Goal: Check status

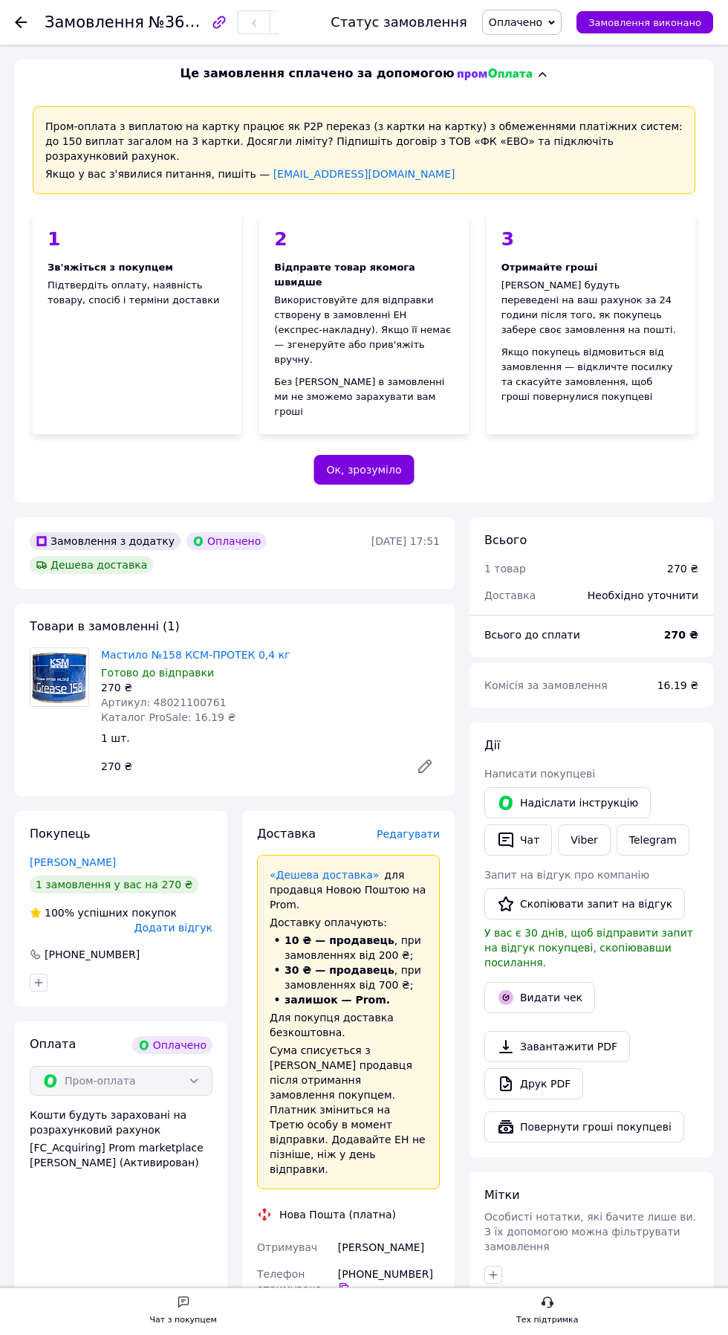
click at [21, 23] on icon at bounding box center [21, 22] width 12 height 12
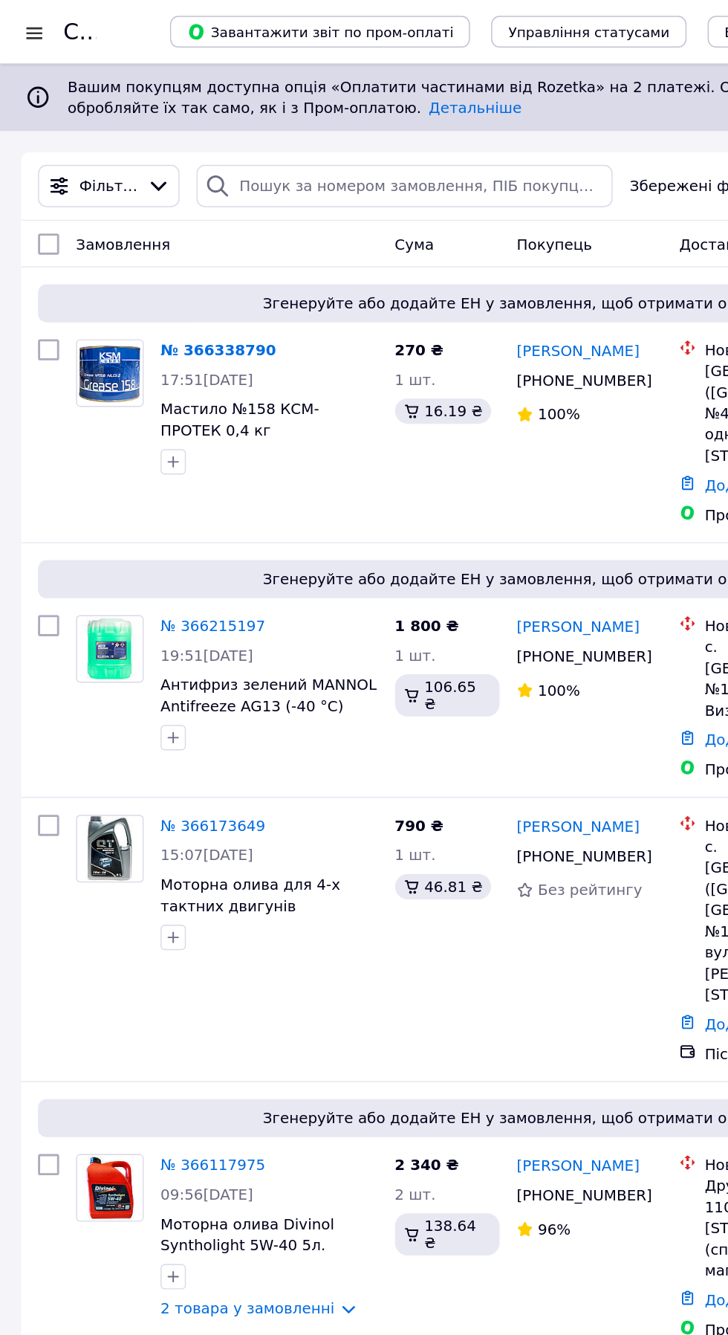
click at [26, 25] on div at bounding box center [24, 23] width 19 height 15
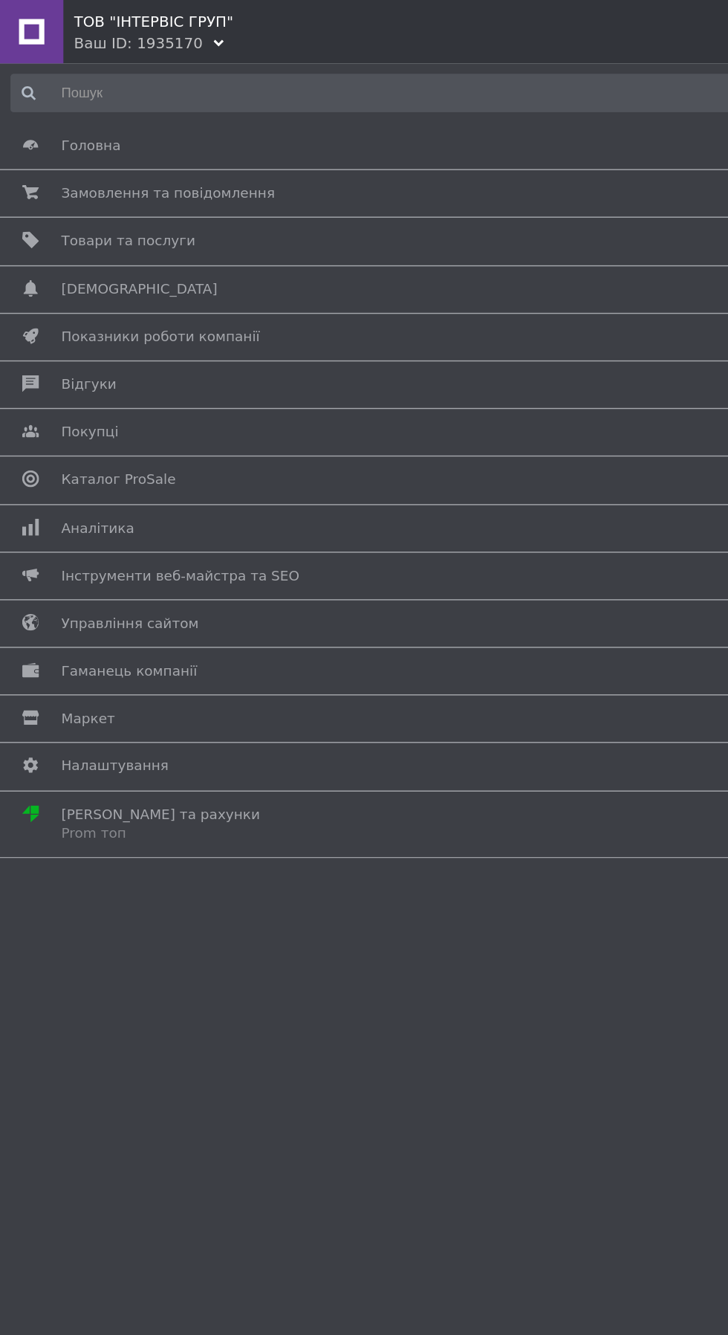
click at [141, 372] on span "Аналітика" at bounding box center [361, 371] width 637 height 13
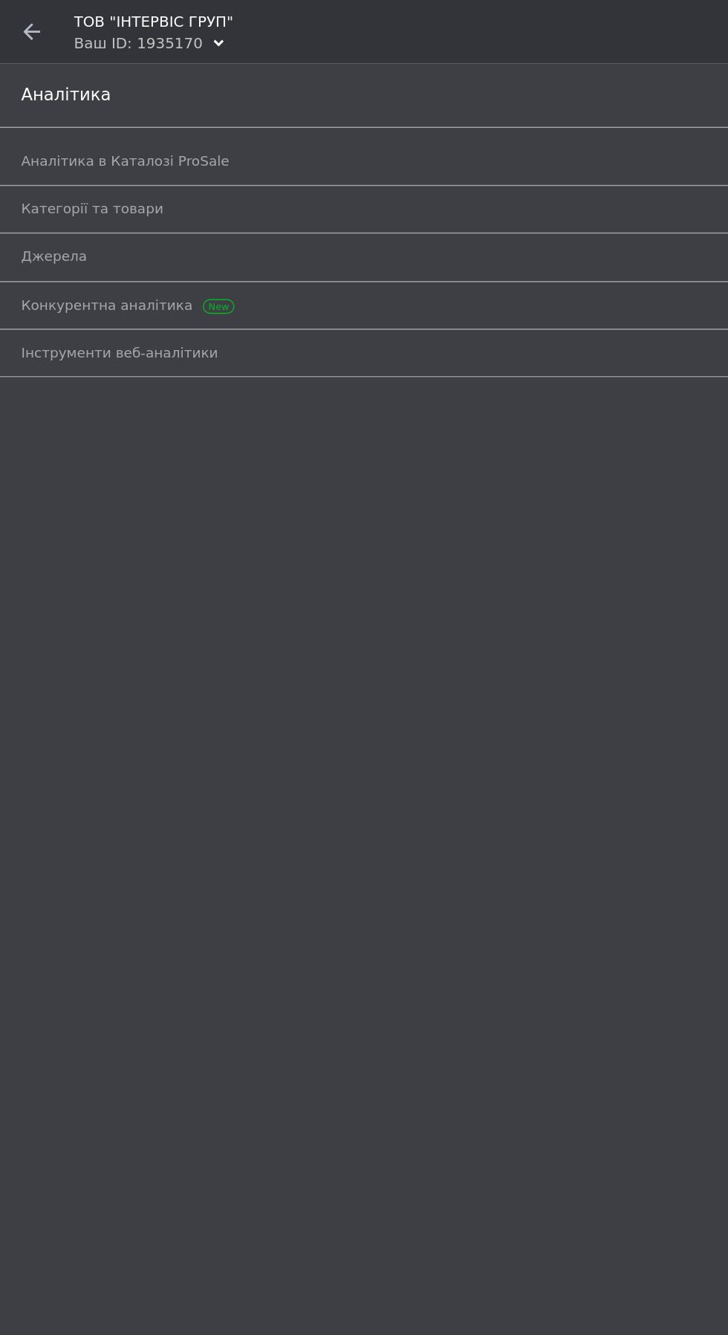
click at [195, 114] on span "Аналітика в Каталозі ProSale" at bounding box center [347, 113] width 665 height 13
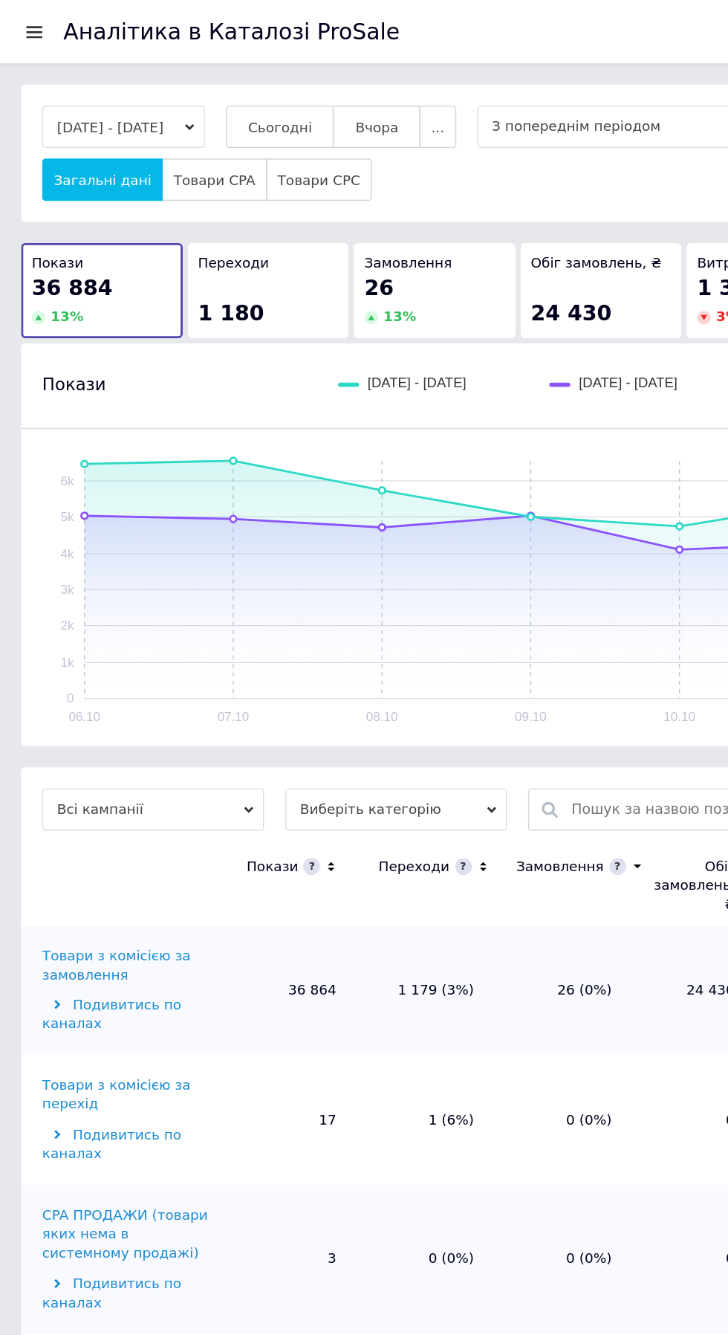
click at [220, 94] on span "Сьогодні" at bounding box center [197, 89] width 45 height 11
